Goal: Find specific page/section: Find specific page/section

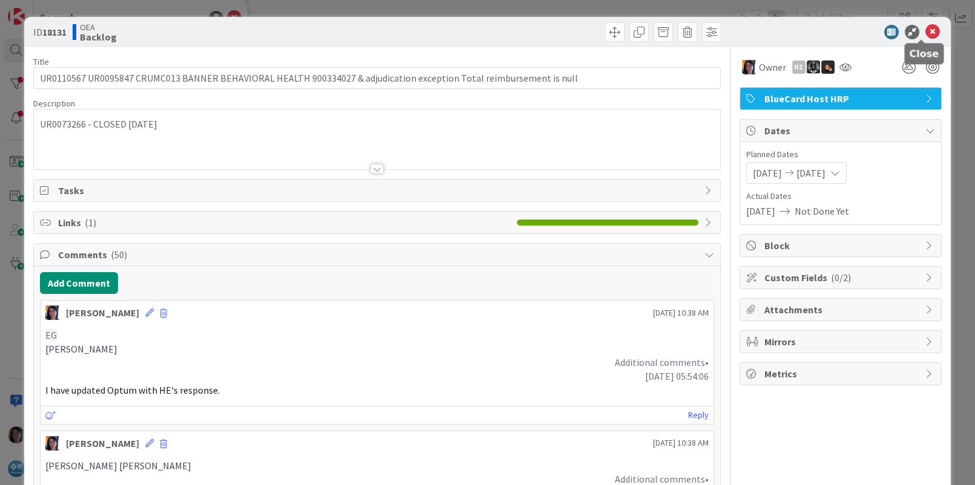
click at [925, 31] on icon at bounding box center [932, 32] width 15 height 15
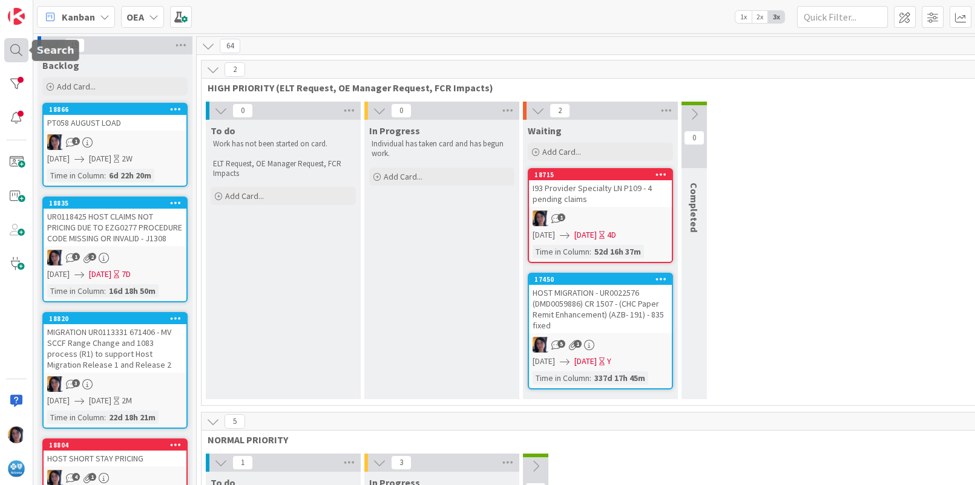
click at [16, 48] on div at bounding box center [16, 50] width 24 height 24
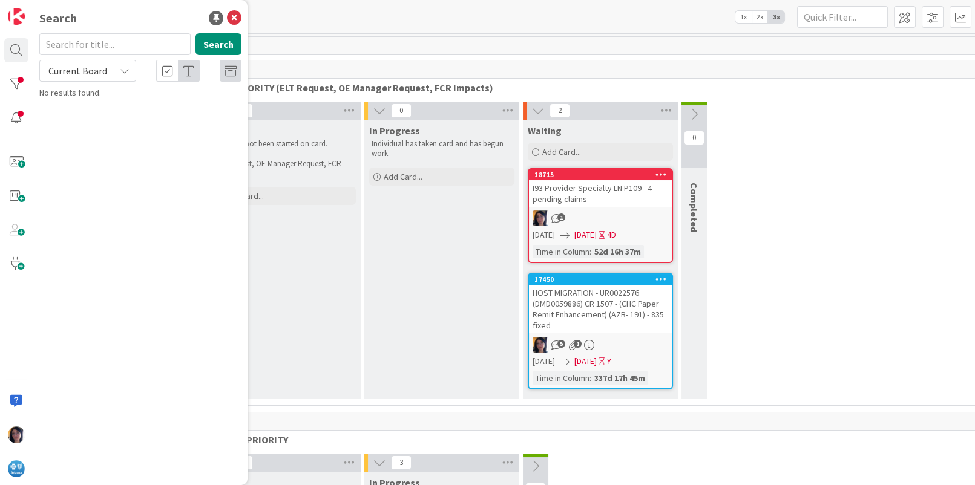
click at [78, 46] on input "text" at bounding box center [114, 44] width 151 height 22
type input "35"
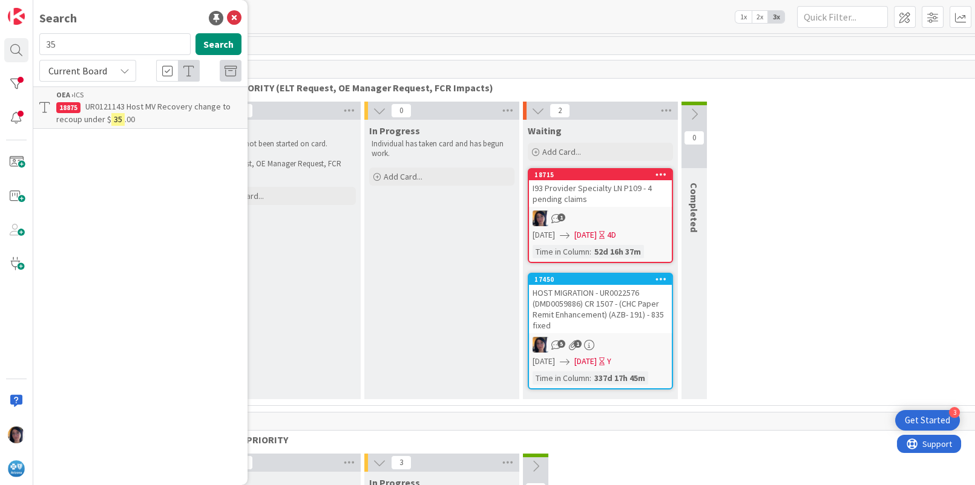
click at [105, 119] on span "UR0121143 Host MV Recovery change to recoup under $" at bounding box center [143, 113] width 174 height 24
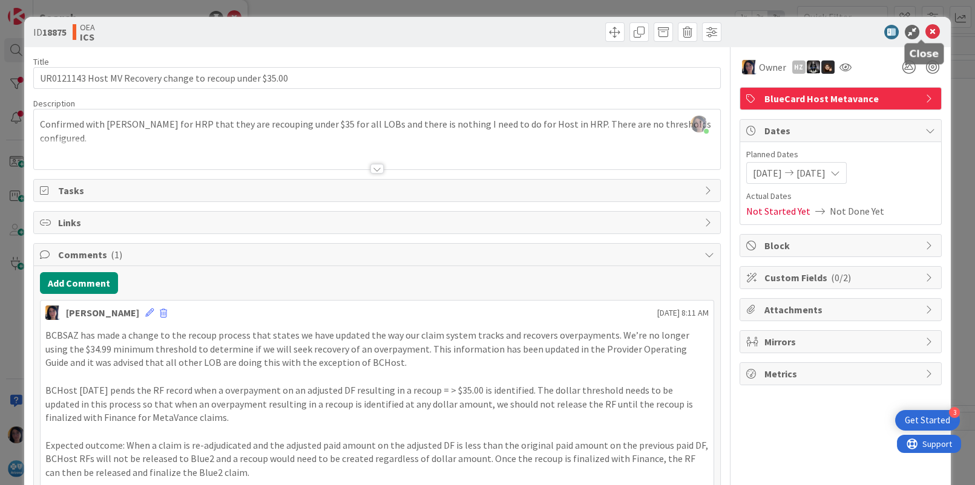
drag, startPoint x: 924, startPoint y: 30, endPoint x: 890, endPoint y: 31, distance: 33.9
click at [925, 31] on icon at bounding box center [932, 32] width 15 height 15
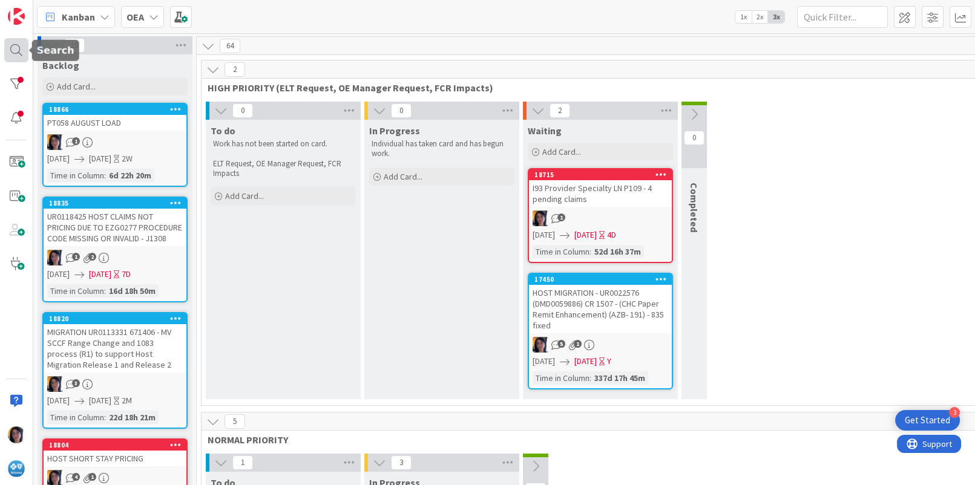
click at [10, 49] on div at bounding box center [16, 50] width 24 height 24
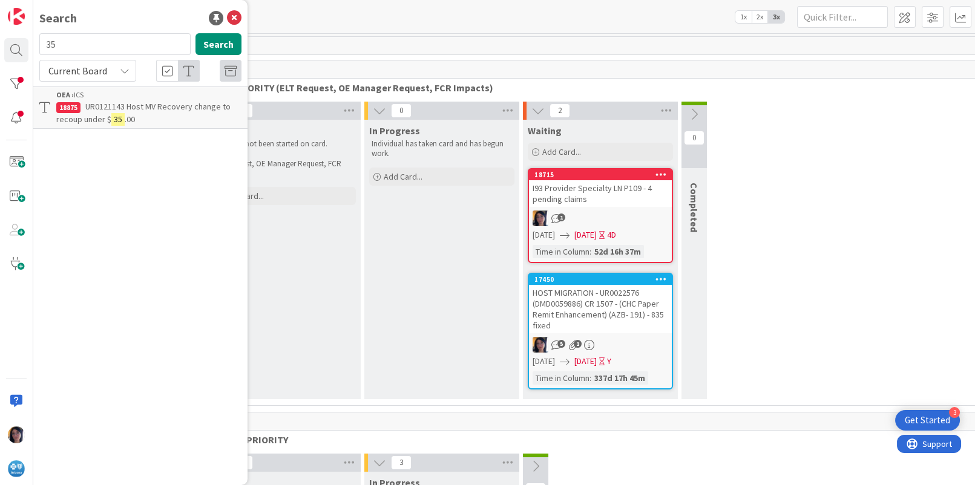
type input "3"
type input "SHORT TERM"
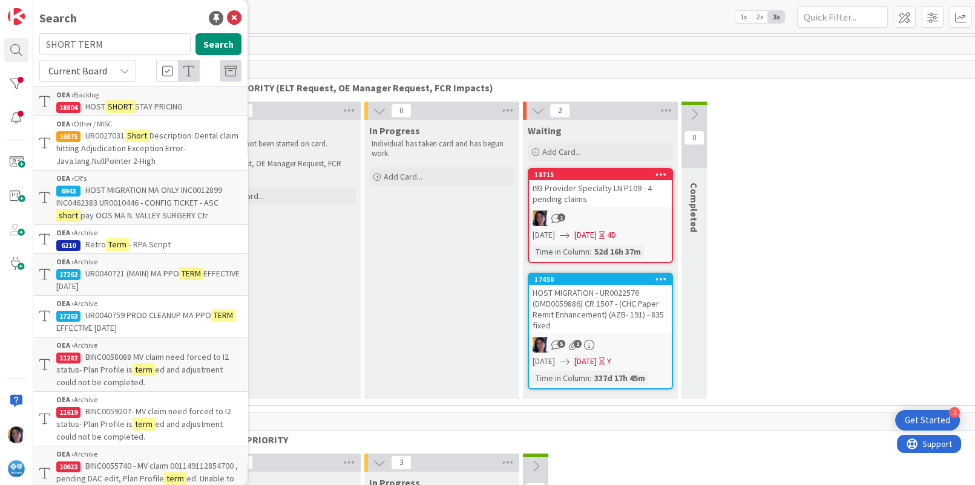
click at [114, 105] on mark "SHORT" at bounding box center [120, 106] width 30 height 13
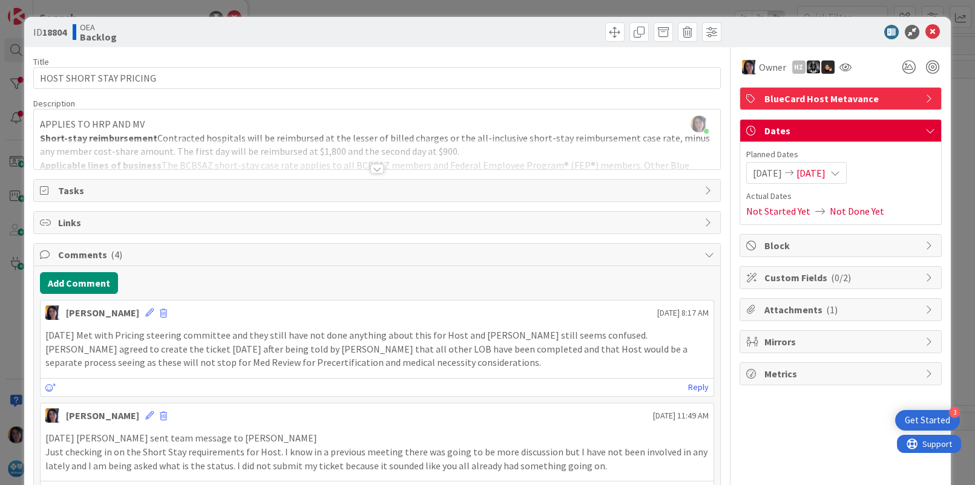
drag, startPoint x: 236, startPoint y: 349, endPoint x: 449, endPoint y: 306, distance: 217.4
click at [237, 349] on p "[DATE] Met with Pricing steering committee and they still have not done anythin…" at bounding box center [376, 349] width 663 height 41
click at [925, 34] on icon at bounding box center [932, 32] width 15 height 15
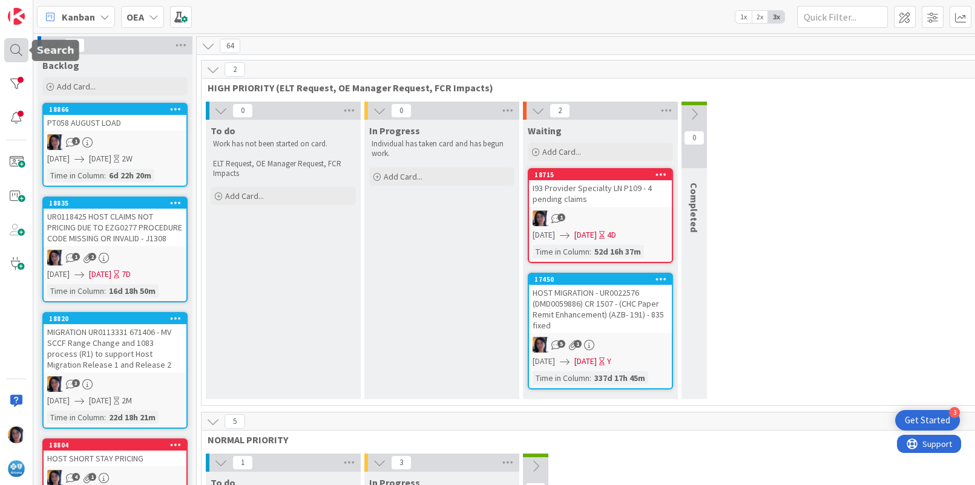
click at [8, 47] on div at bounding box center [16, 50] width 24 height 24
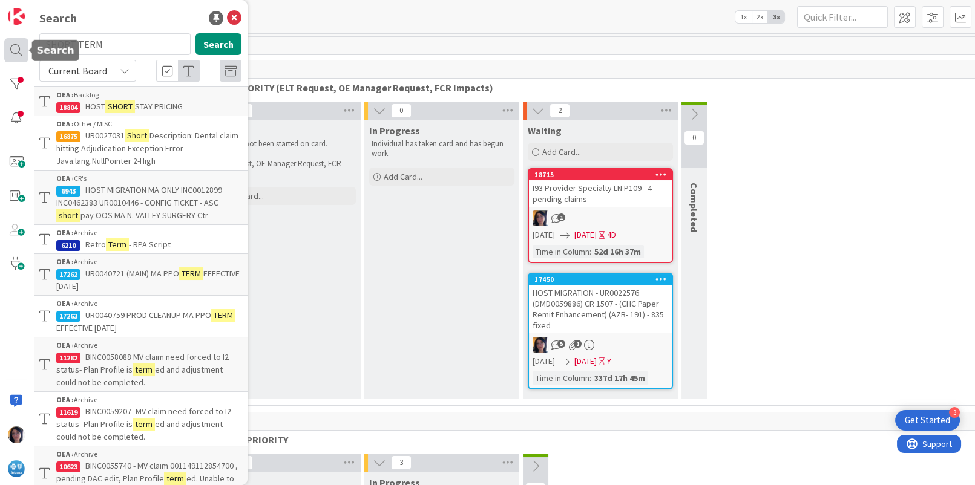
drag, startPoint x: 106, startPoint y: 43, endPoint x: 7, endPoint y: 47, distance: 98.7
click at [7, 47] on div "Search SHORT TERM Search Current Board OEA › Backlog 18804 HOST SHORT STAY PRIC…" at bounding box center [16, 242] width 33 height 485
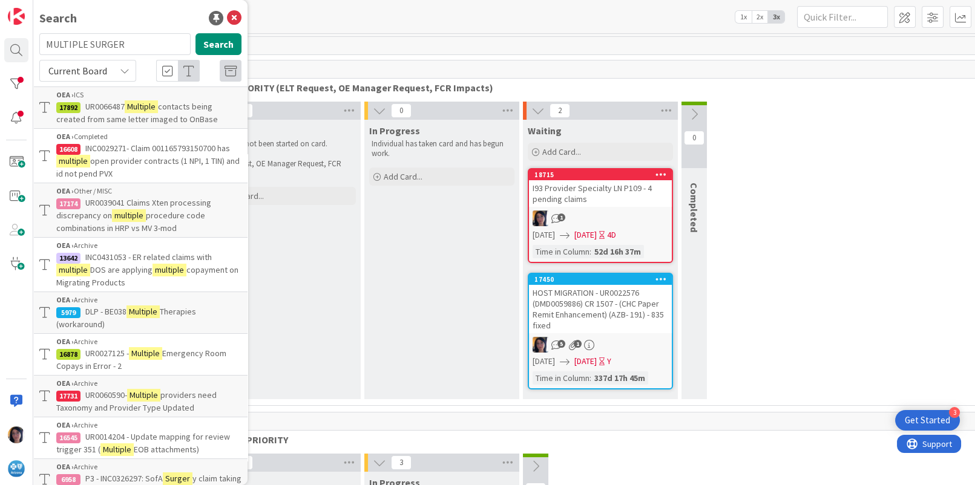
click at [78, 68] on span "Current Board" at bounding box center [77, 71] width 59 height 12
click at [79, 117] on span "All Boards" at bounding box center [109, 121] width 126 height 18
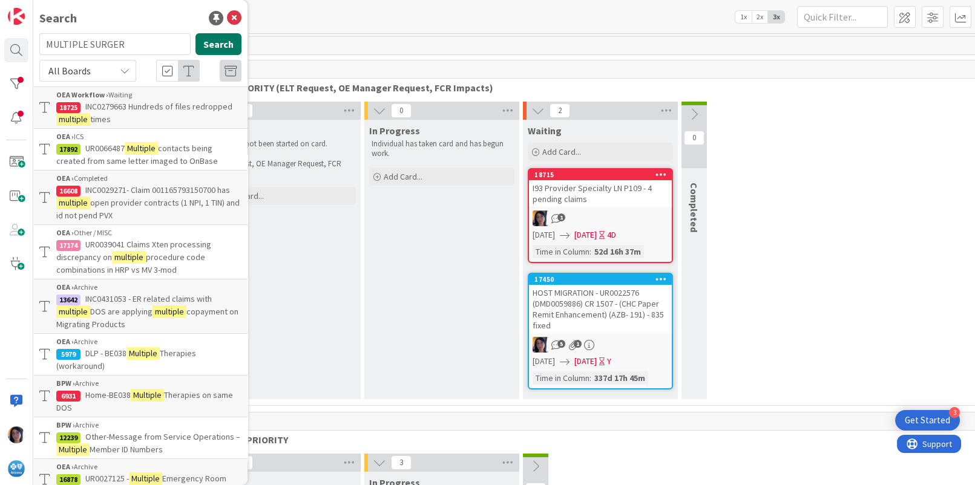
click at [214, 43] on button "Search" at bounding box center [218, 44] width 46 height 22
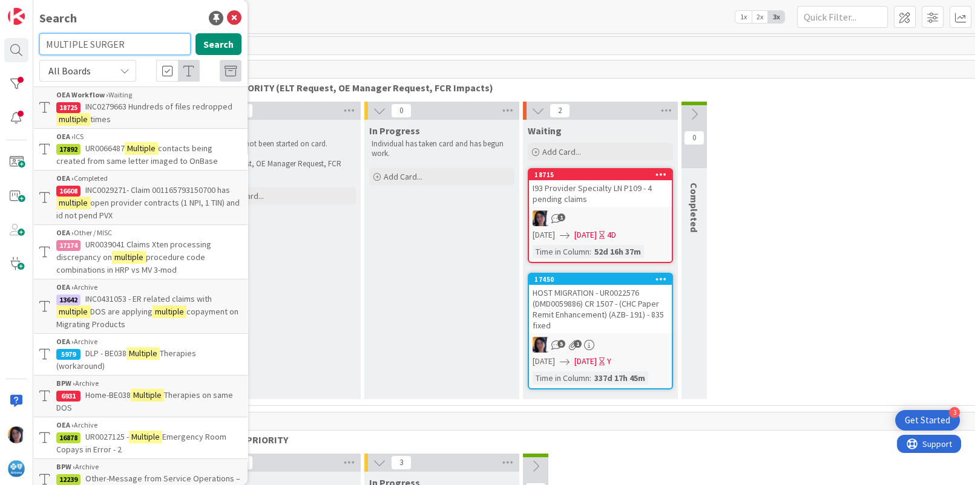
drag, startPoint x: 126, startPoint y: 42, endPoint x: 38, endPoint y: 45, distance: 87.8
click at [38, 45] on div "MULTIPLE SURGER Search" at bounding box center [140, 46] width 217 height 27
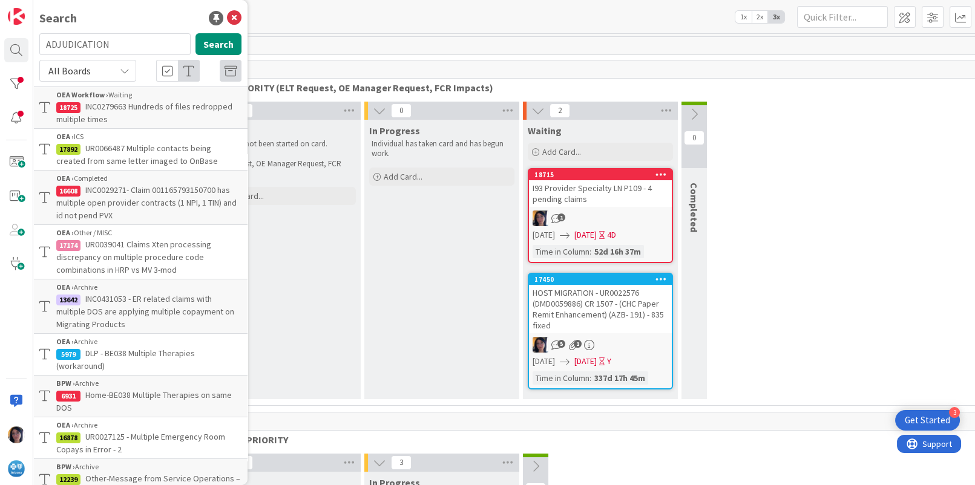
type input "ADJUDICATION"
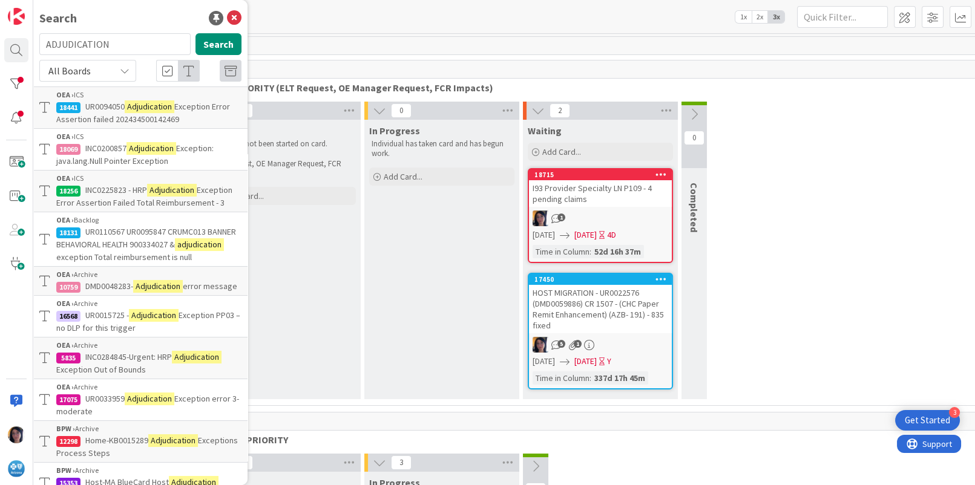
click at [139, 108] on mark "Adjudication" at bounding box center [150, 106] width 50 height 13
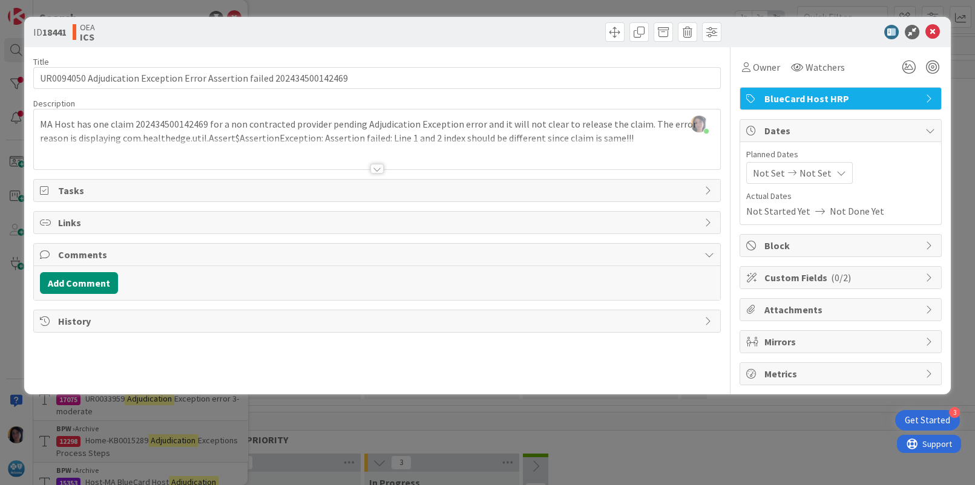
click at [220, 130] on div "[PERSON_NAME] just joined MA Host has one claim 202434500142469 for a non contr…" at bounding box center [377, 140] width 686 height 60
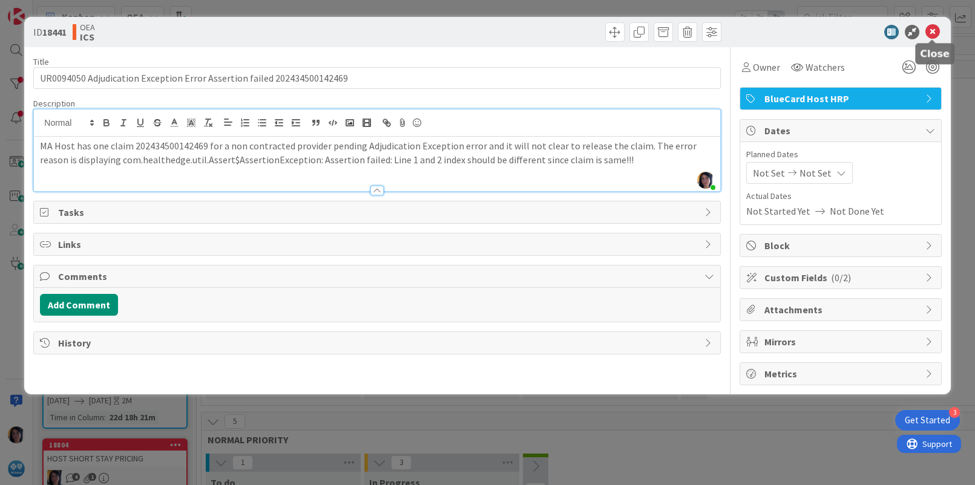
click at [933, 33] on icon at bounding box center [932, 32] width 15 height 15
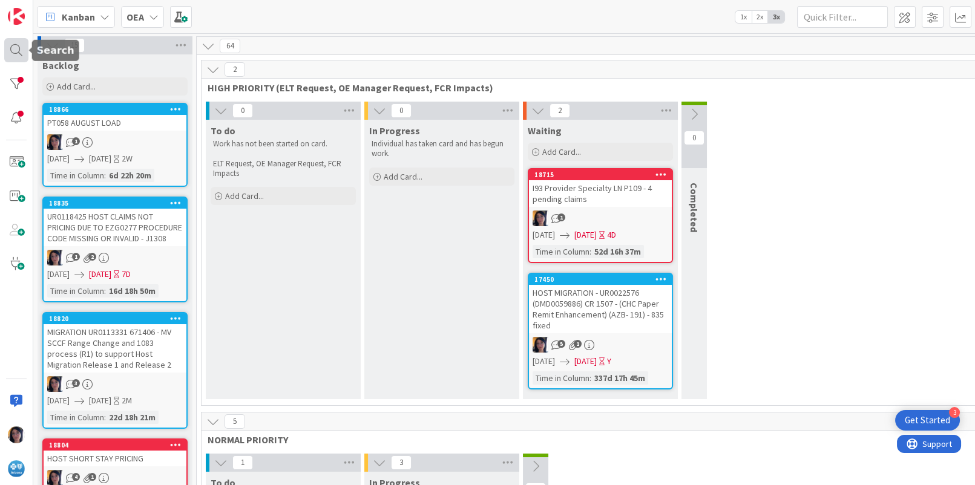
click at [18, 51] on div at bounding box center [16, 50] width 24 height 24
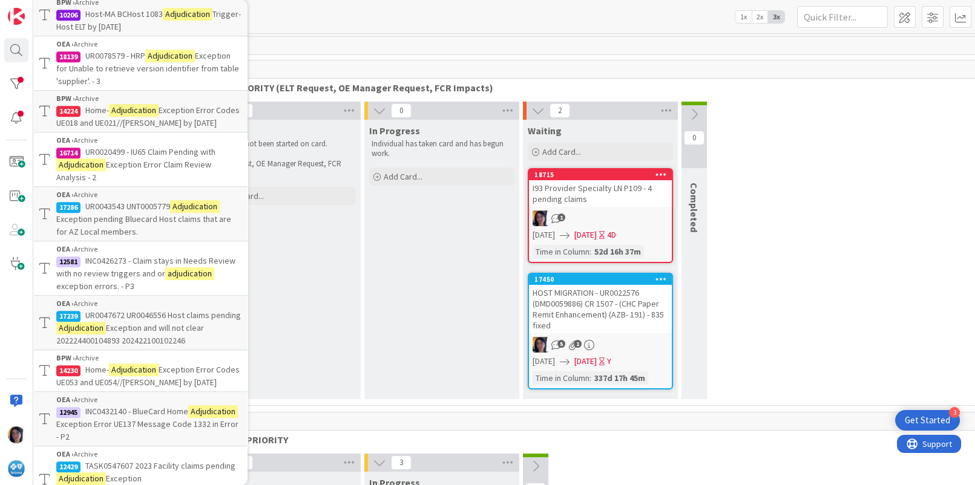
scroll to position [1815, 0]
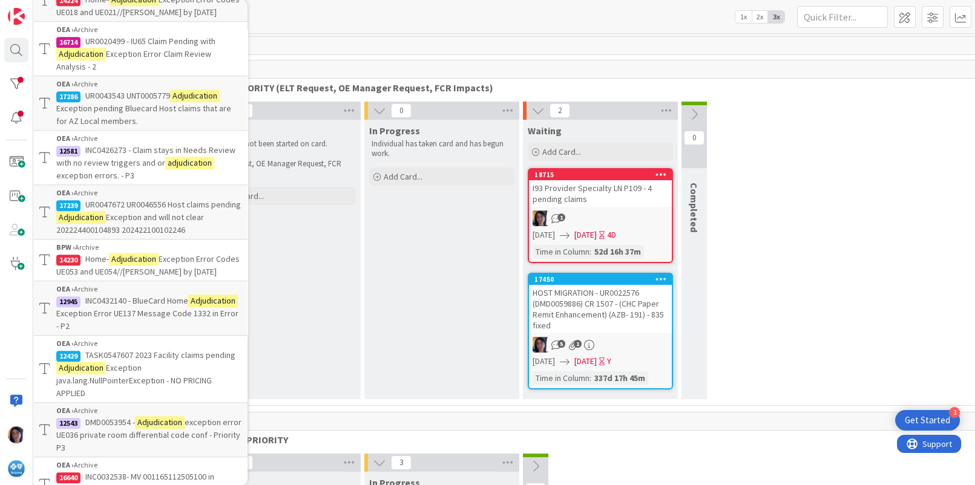
click at [106, 224] on mark "Adjudication" at bounding box center [81, 217] width 50 height 13
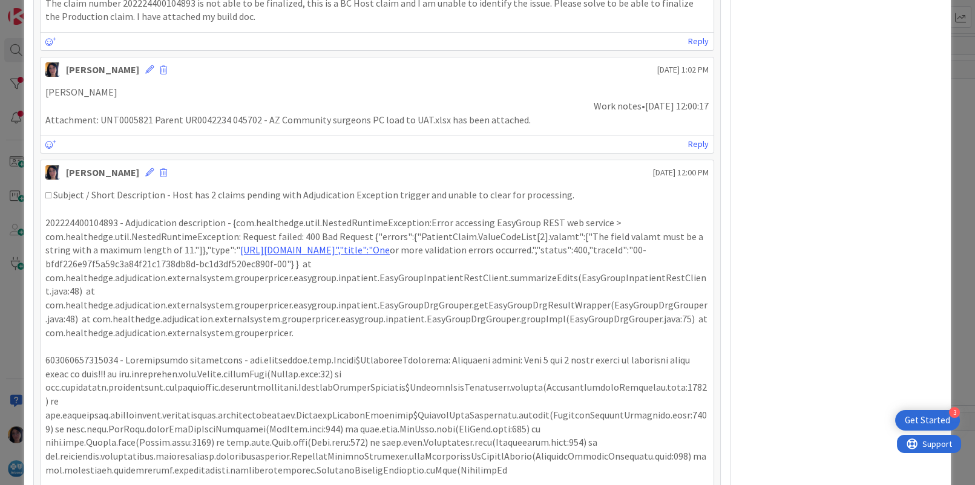
scroll to position [1916, 0]
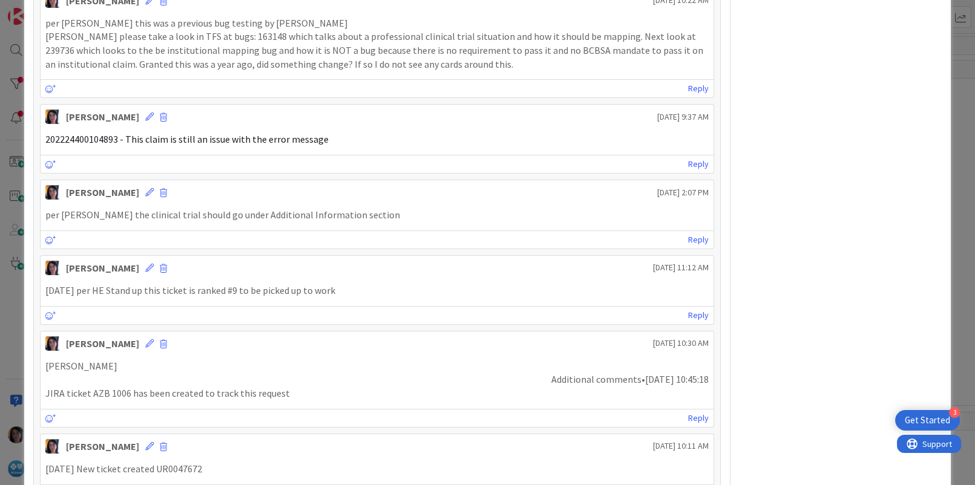
scroll to position [252, 0]
